Goal: Ask a question

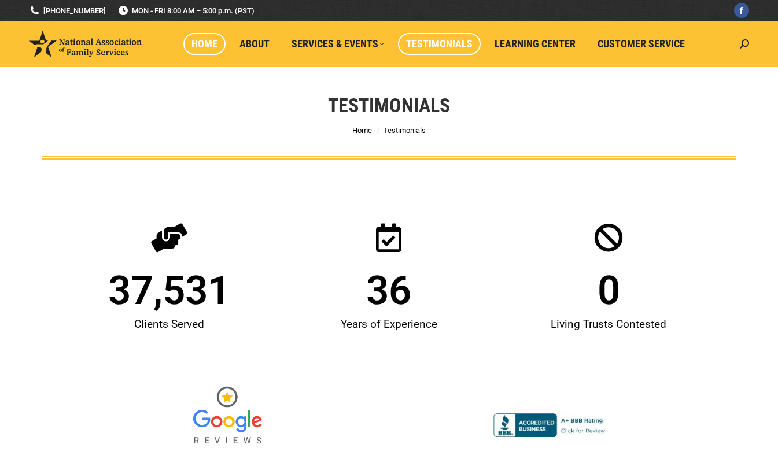
click at [207, 43] on span "Home" at bounding box center [204, 44] width 26 height 13
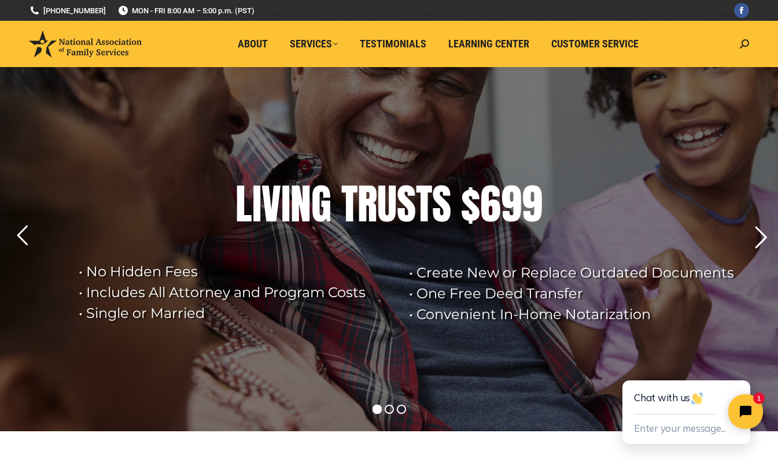
click at [761, 245] on rs-arrow at bounding box center [760, 237] width 29 height 29
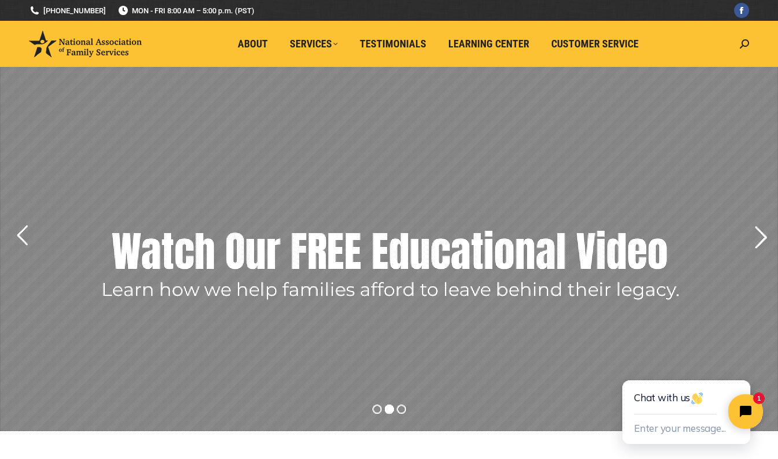
click at [761, 242] on rs-arrow at bounding box center [760, 237] width 29 height 29
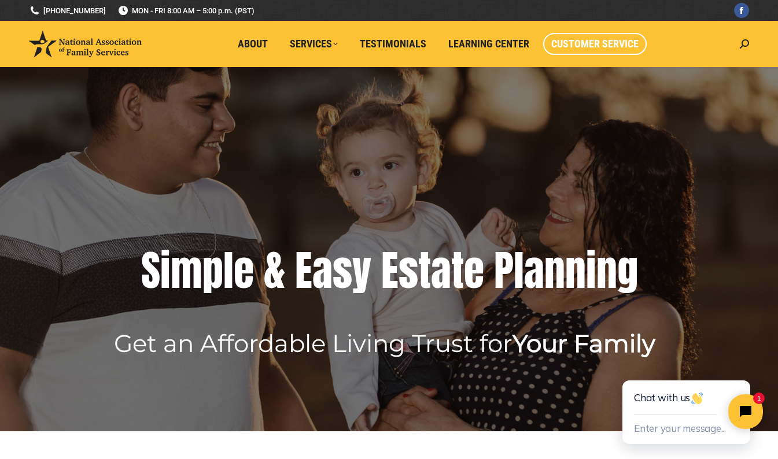
click at [599, 40] on span "Customer Service" at bounding box center [594, 44] width 87 height 13
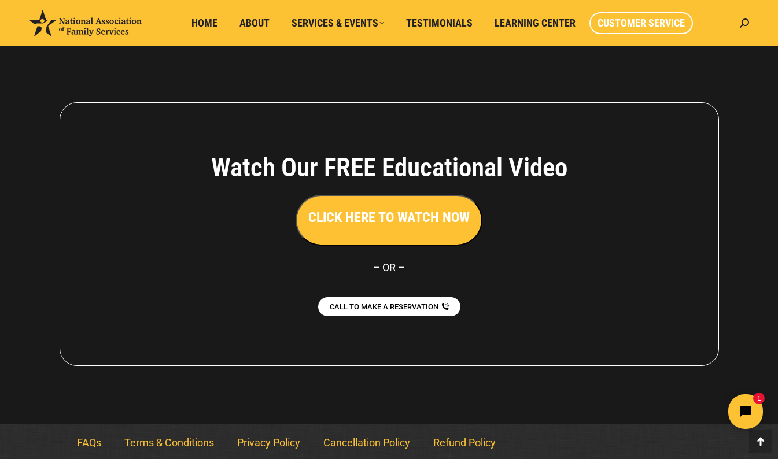
scroll to position [1047, 0]
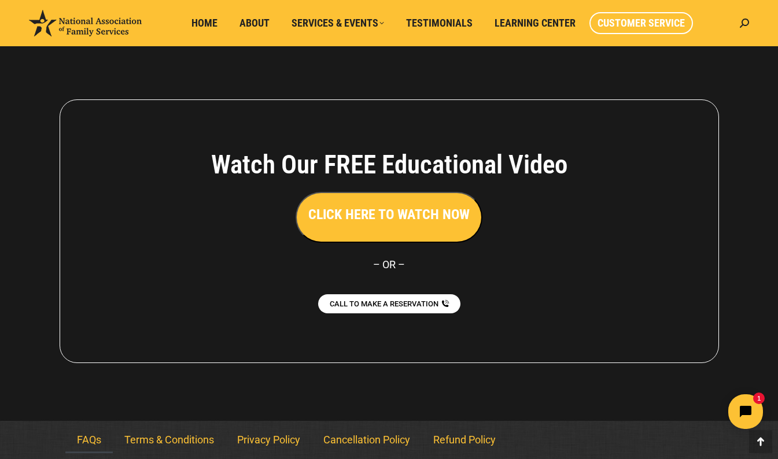
click at [84, 439] on link "FAQs" at bounding box center [88, 440] width 47 height 27
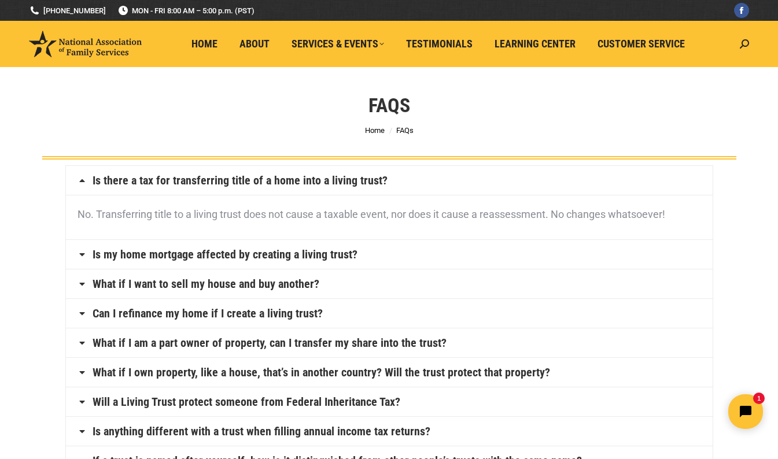
click at [82, 256] on icon at bounding box center [82, 254] width 9 height 9
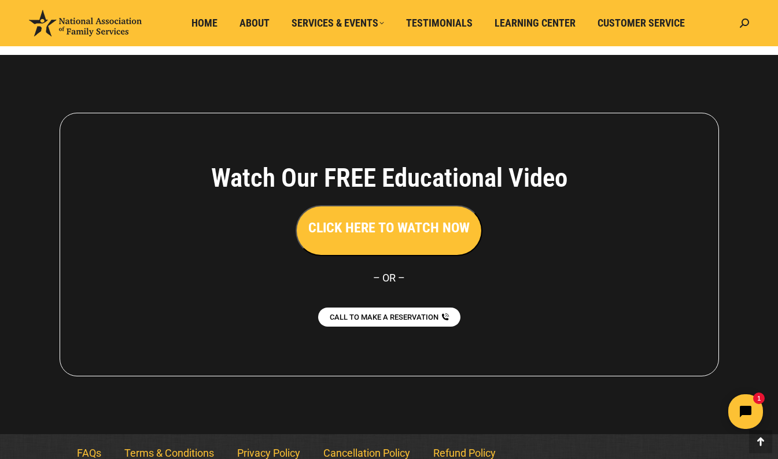
scroll to position [956, 0]
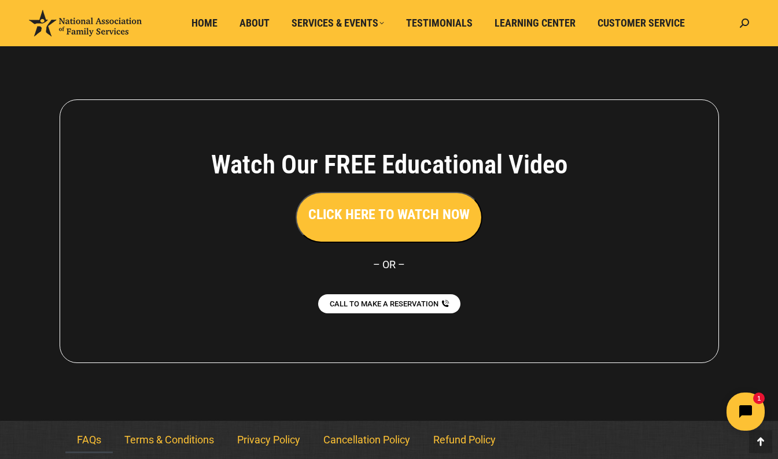
click at [747, 414] on icon "Open chat widget" at bounding box center [752, 412] width 18 height 18
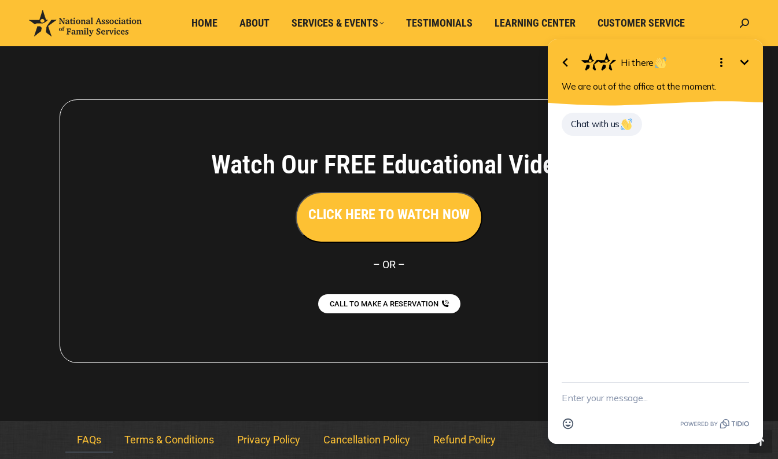
click at [612, 399] on textarea "New message" at bounding box center [655, 398] width 187 height 30
type textarea "how do my documents get notarized"
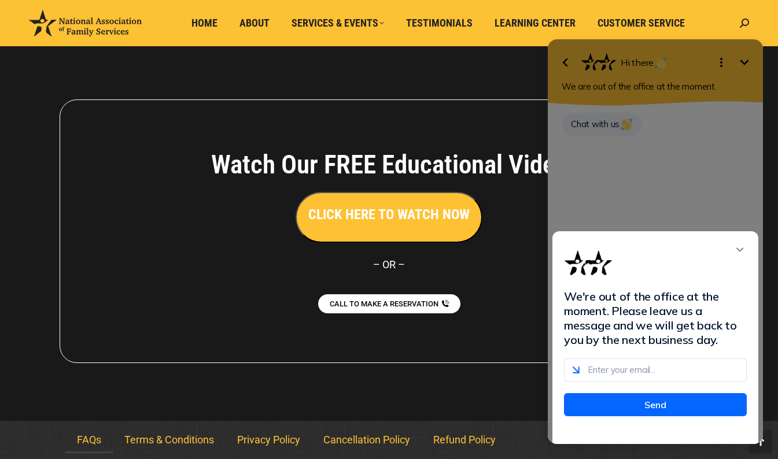
scroll to position [0, 0]
click at [739, 252] on icon "Close modal" at bounding box center [740, 250] width 8 height 5
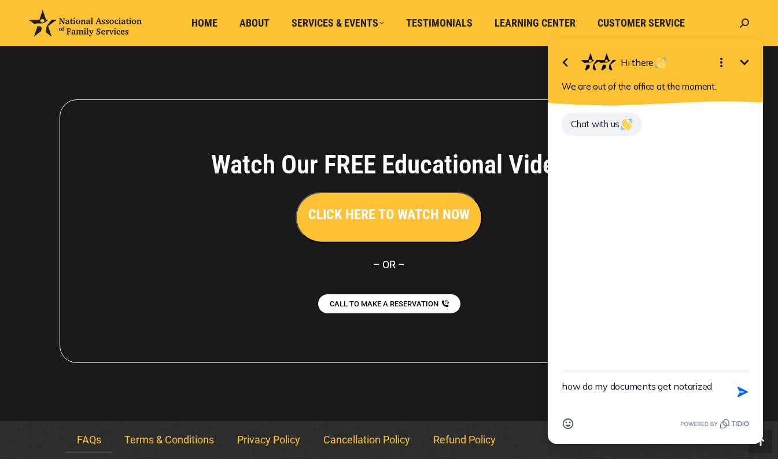
click at [747, 67] on icon "Minimize" at bounding box center [745, 63] width 14 height 14
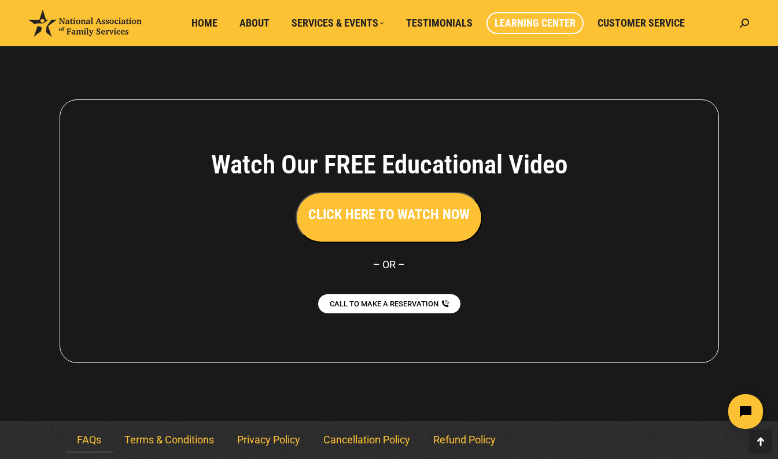
click at [532, 19] on span "Learning Center" at bounding box center [535, 23] width 81 height 13
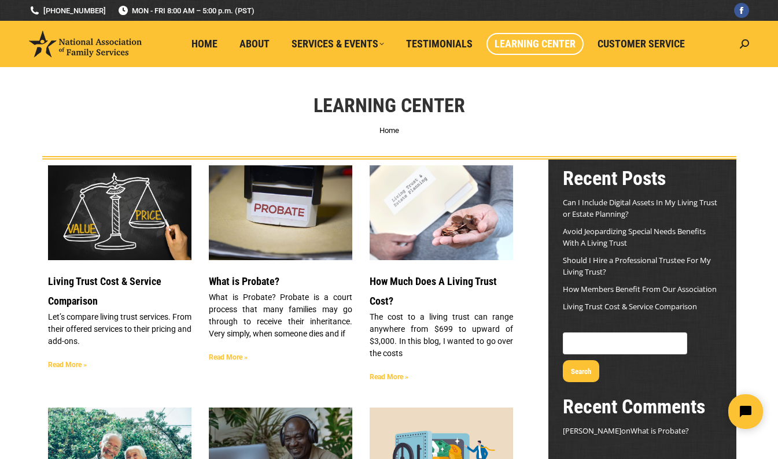
click at [584, 345] on input "Search" at bounding box center [625, 344] width 124 height 22
type input "notarize"
click at [563, 360] on button "Search" at bounding box center [581, 371] width 36 height 22
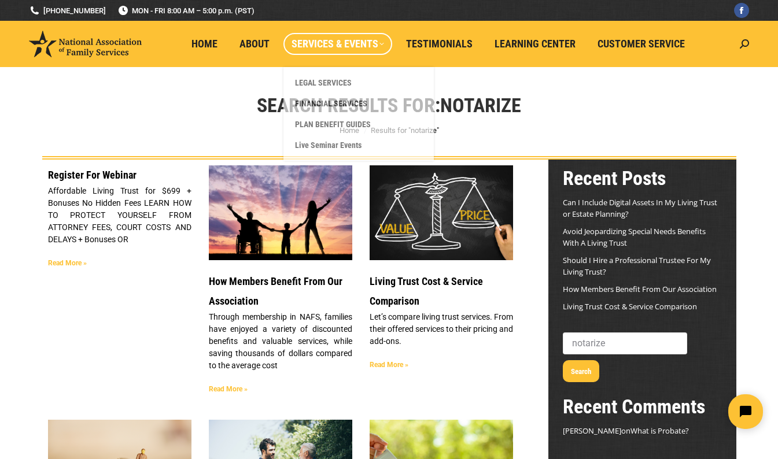
click at [373, 45] on span "Services & Events" at bounding box center [338, 44] width 93 height 13
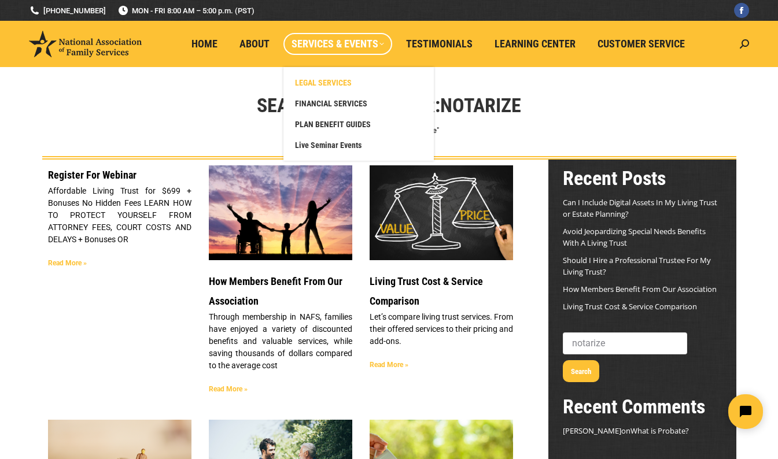
click at [341, 78] on span "LEGAL SERVICES" at bounding box center [323, 83] width 57 height 10
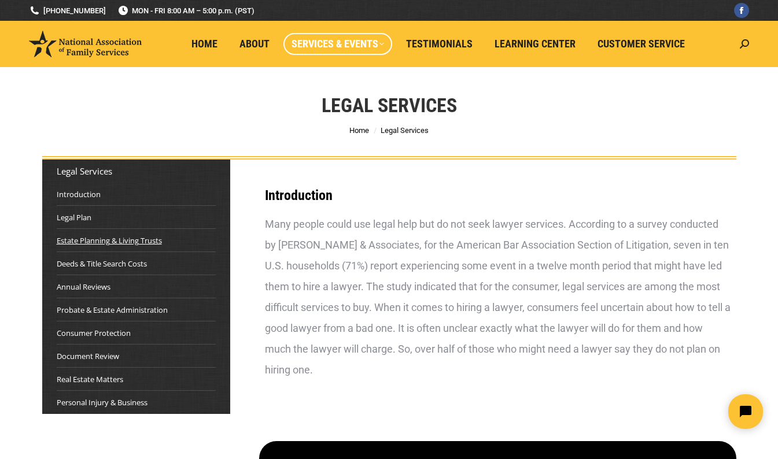
click at [75, 241] on link "Estate Planning & Living Trusts" at bounding box center [109, 241] width 105 height 12
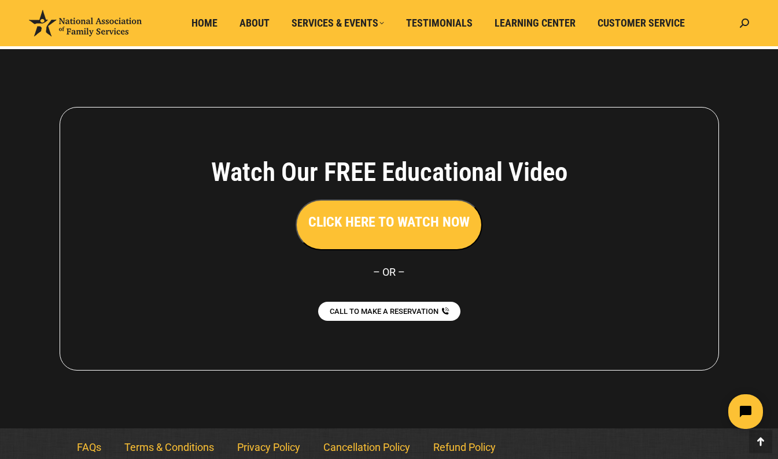
scroll to position [6471, 0]
